Goal: Task Accomplishment & Management: Use online tool/utility

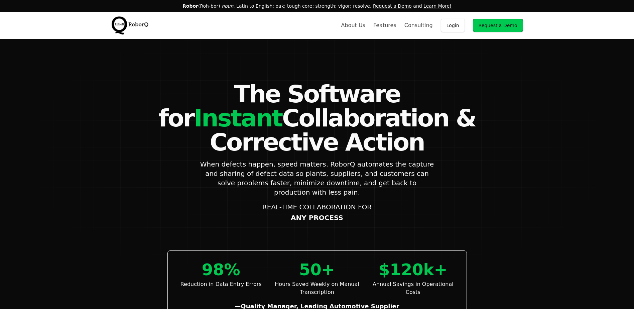
click at [463, 25] on link "Login" at bounding box center [453, 25] width 24 height 13
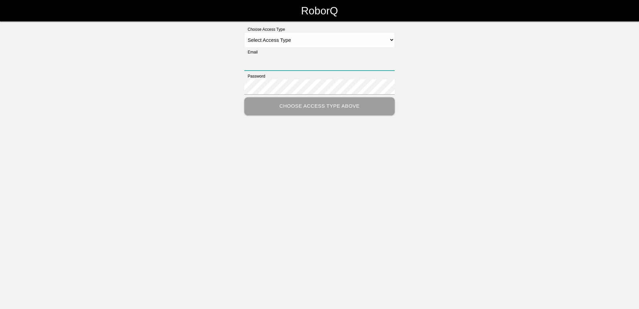
type input "[PERSON_NAME][EMAIL_ADDRESS][PERSON_NAME][DOMAIN_NAME]"
click at [284, 31] on div "Choose Access Type Select Access Type Admin Customer Supervisor Worker" at bounding box center [319, 36] width 150 height 21
click at [283, 40] on select "Select Access Type Admin Customer Supervisor Worker" at bounding box center [319, 39] width 150 height 15
select select "Customer"
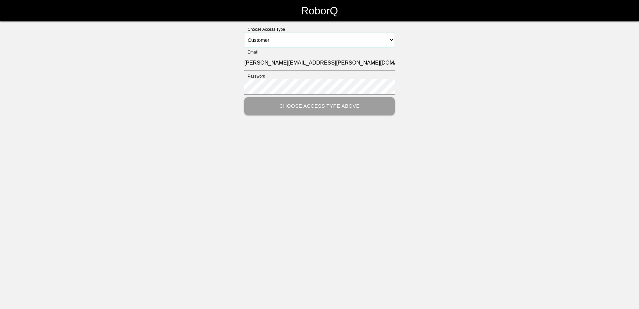
click at [244, 32] on select "Select Access Type Admin Customer Supervisor Worker" at bounding box center [319, 39] width 150 height 15
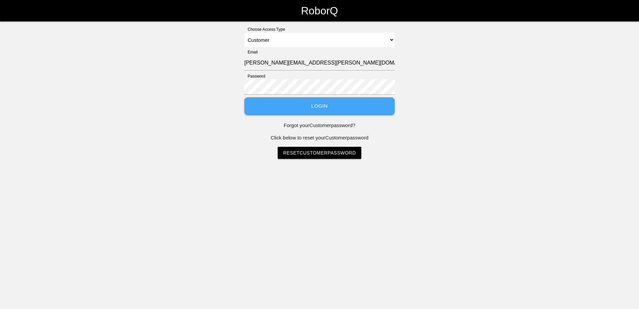
click at [297, 108] on button "Login" at bounding box center [319, 106] width 150 height 18
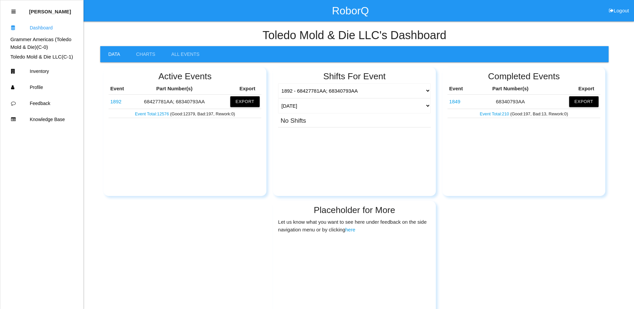
click at [114, 101] on link "1892" at bounding box center [115, 102] width 11 height 6
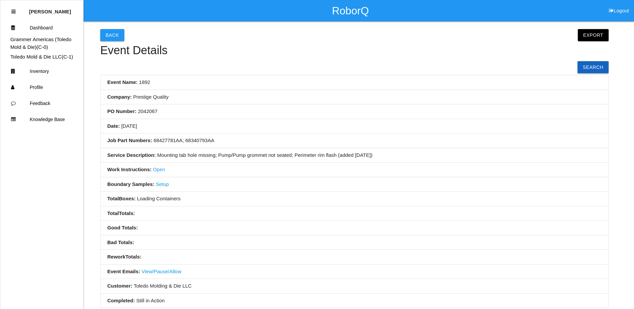
click at [95, 94] on div "Back Export Export Excel Export CSV Event Details Search Event Name: 1892 Compa…" at bounding box center [317, 202] width 634 height 363
